Goal: Information Seeking & Learning: Find specific fact

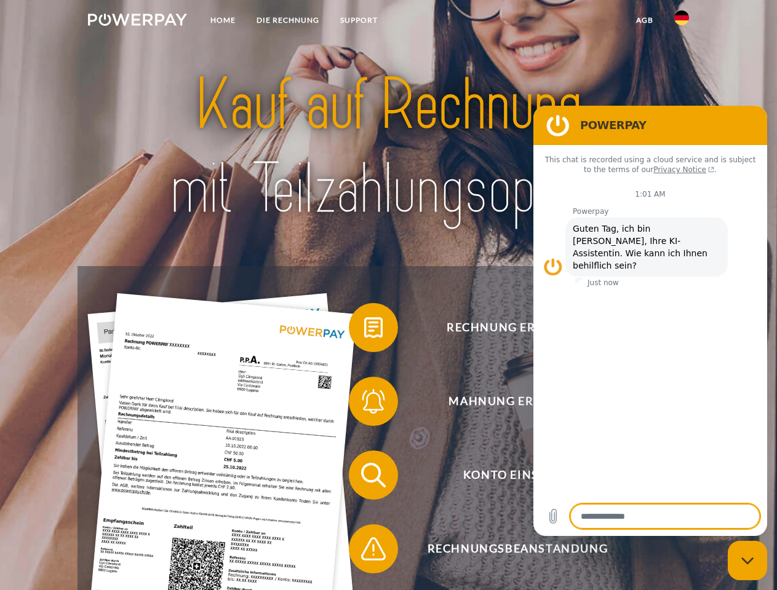
click at [137, 22] on img at bounding box center [137, 20] width 99 height 12
click at [681, 22] on img at bounding box center [681, 17] width 15 height 15
click at [644, 20] on link "agb" at bounding box center [644, 20] width 38 height 22
click at [364, 330] on span at bounding box center [354, 327] width 61 height 61
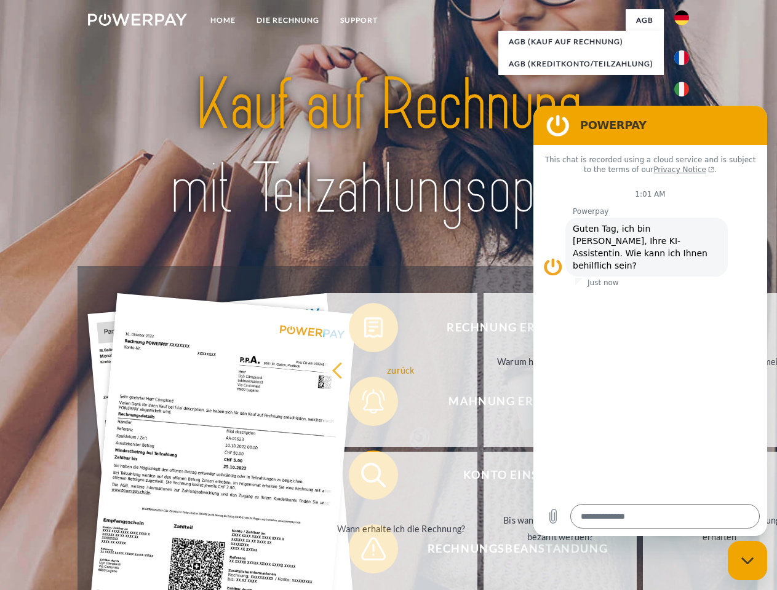
click at [364, 404] on div "Rechnung erhalten? Mahnung erhalten? Konto einsehen" at bounding box center [387, 512] width 621 height 492
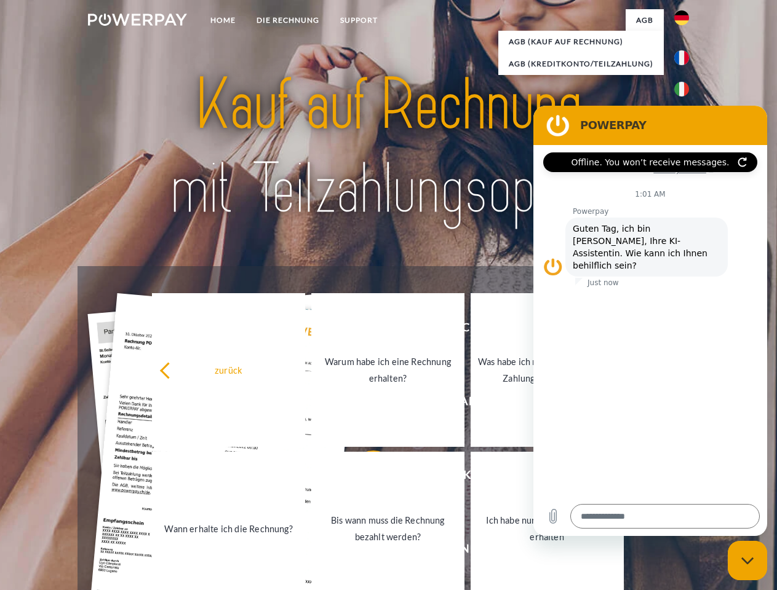
click at [364, 478] on link "Bis wann muss die Rechnung bezahlt werden?" at bounding box center [387, 529] width 153 height 154
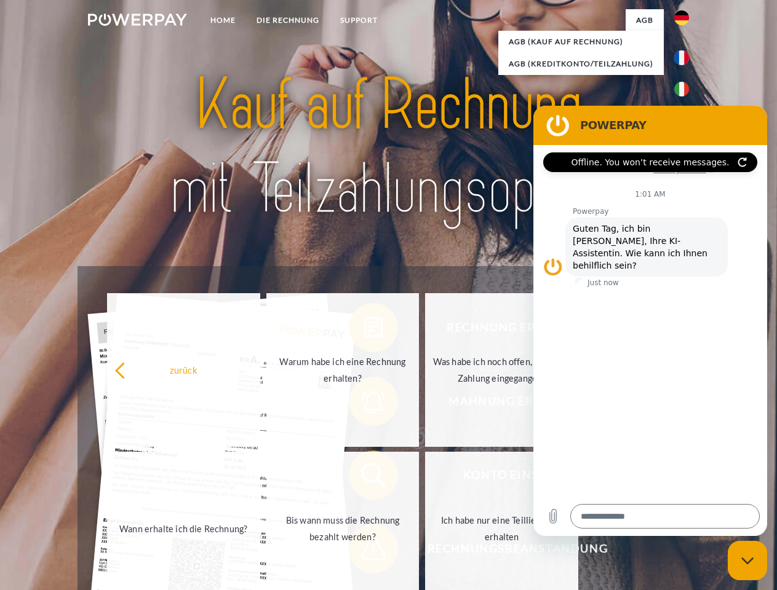
click at [364, 552] on span at bounding box center [354, 548] width 61 height 61
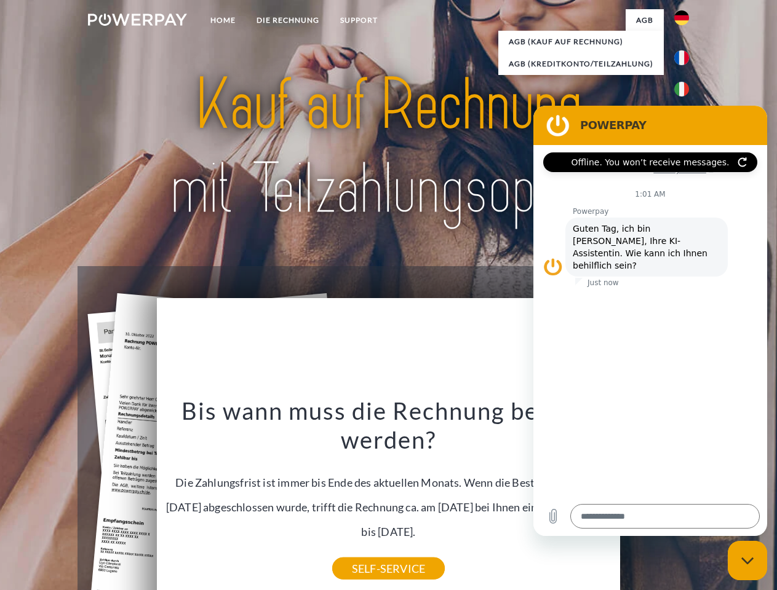
click at [747, 561] on icon "Close messaging window" at bounding box center [747, 561] width 13 height 8
type textarea "*"
